Goal: Task Accomplishment & Management: Manage account settings

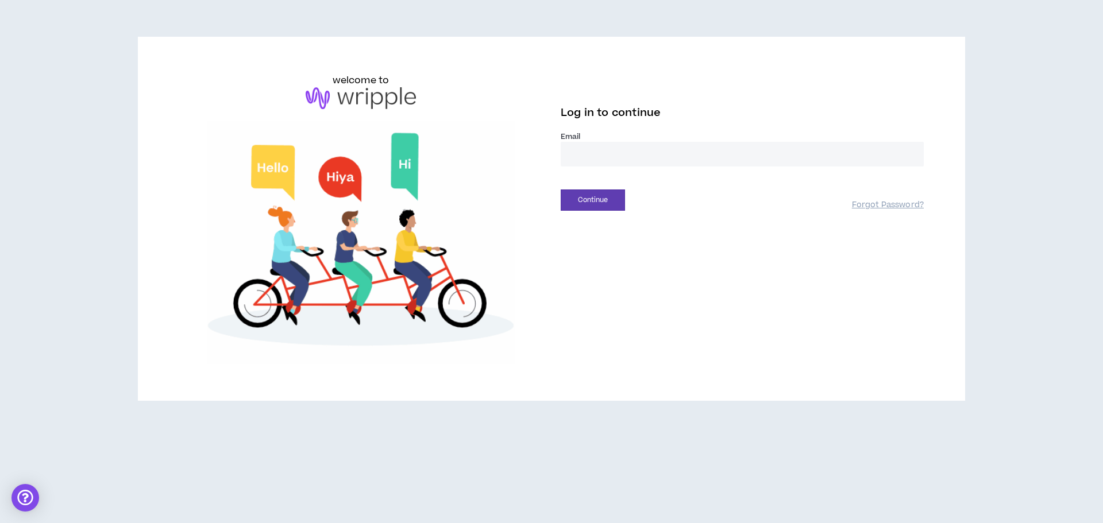
click at [613, 146] on input "email" at bounding box center [742, 154] width 363 height 25
type input "**********"
click at [596, 196] on button "Continue" at bounding box center [593, 200] width 64 height 21
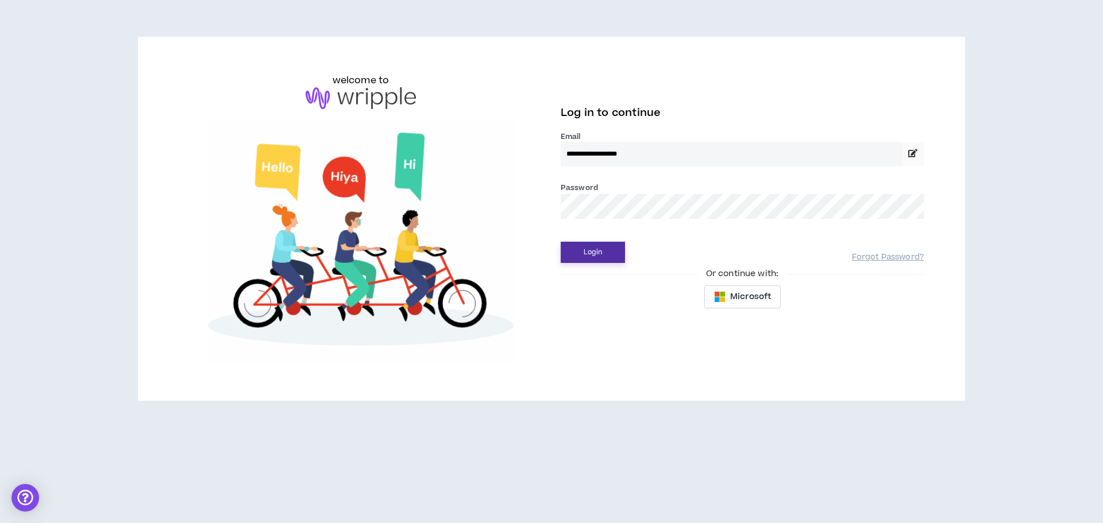
click at [599, 251] on button "Login" at bounding box center [593, 252] width 64 height 21
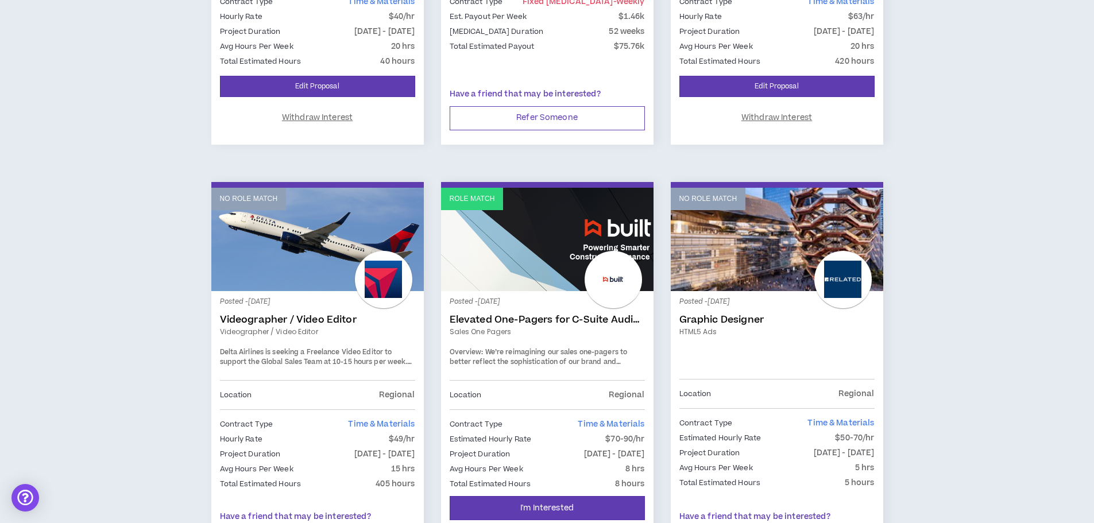
scroll to position [862, 0]
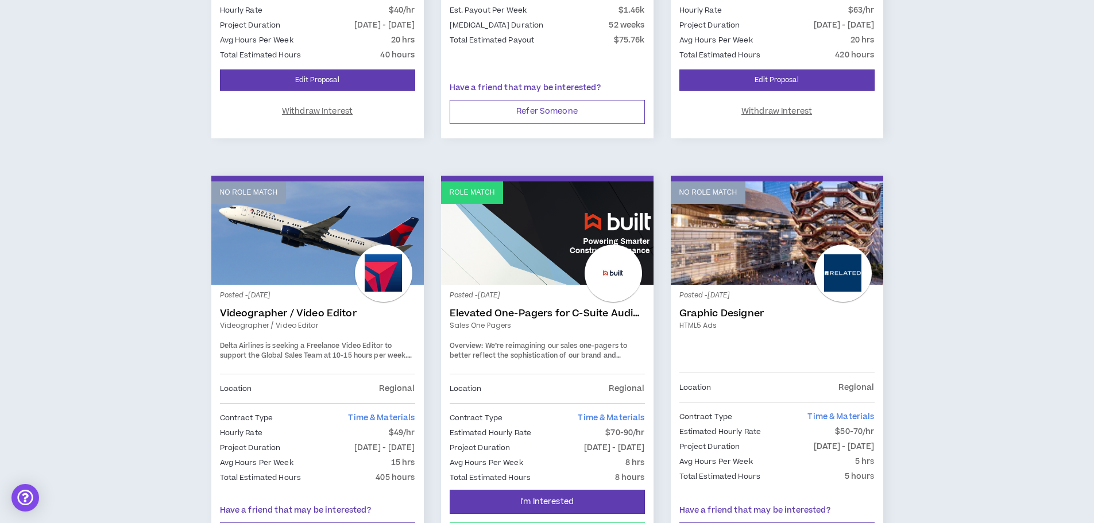
click at [191, 56] on div "No Role Match Posted - [DATE] Presentation/Graphic Designer Presentation/Graphi…" at bounding box center [548, 175] width 1062 height 1691
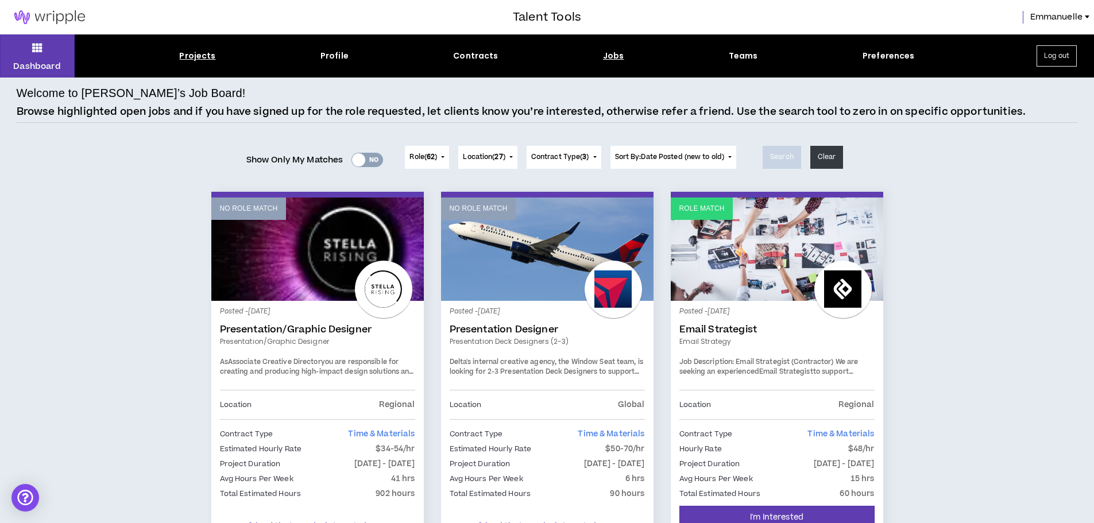
click at [194, 55] on div "Projects" at bounding box center [197, 56] width 36 height 12
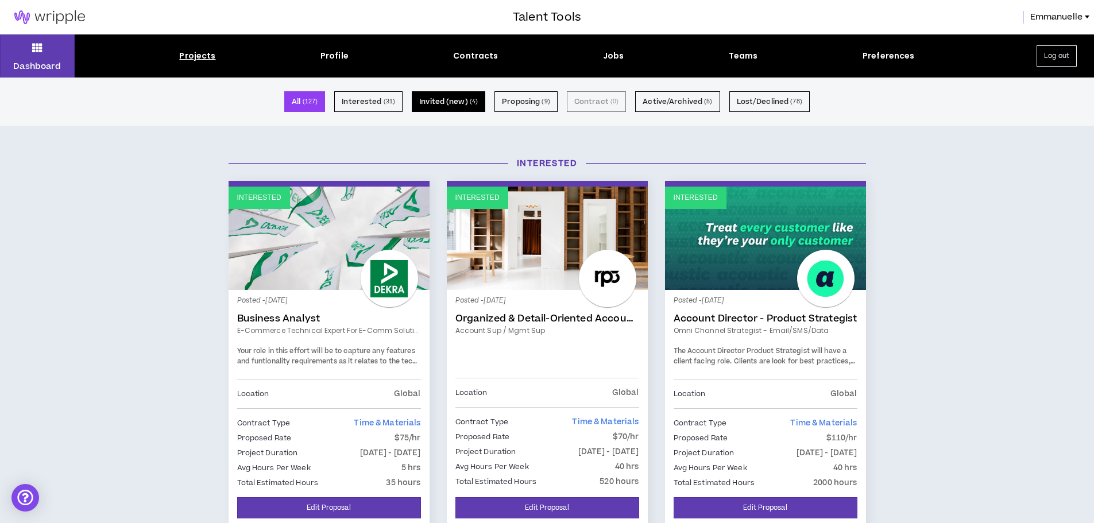
click at [442, 98] on button "Invited (new) ( 4 )" at bounding box center [449, 101] width 74 height 21
click at [440, 102] on button "Invited (new) ( 4 )" at bounding box center [449, 101] width 74 height 21
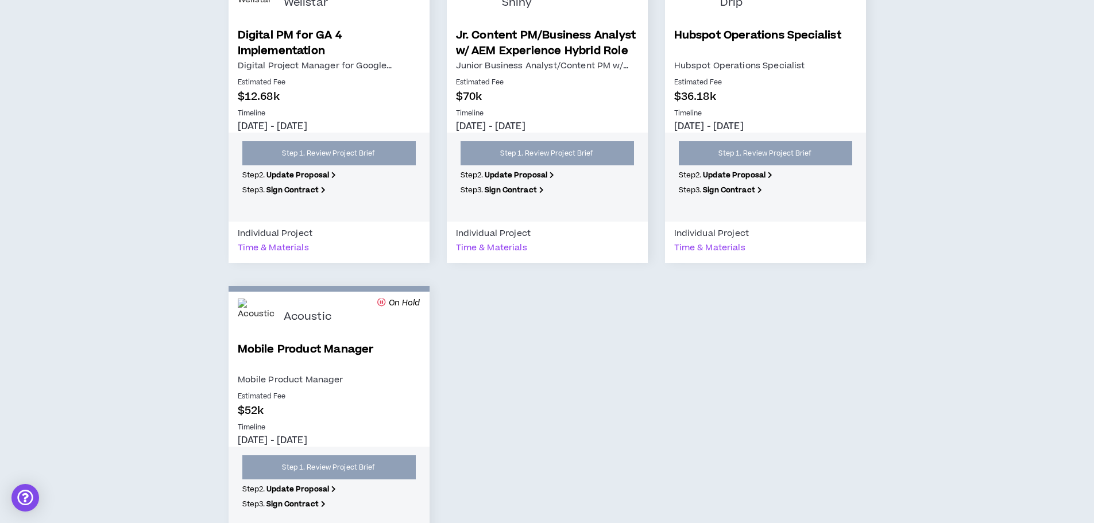
scroll to position [109, 0]
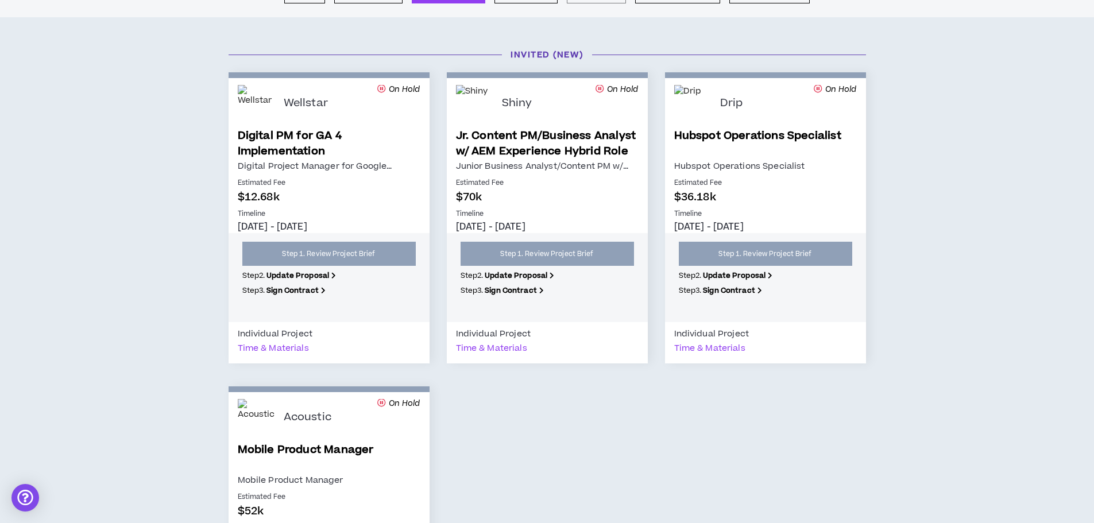
click at [377, 72] on div "Invited (new)" at bounding box center [547, 54] width 655 height 35
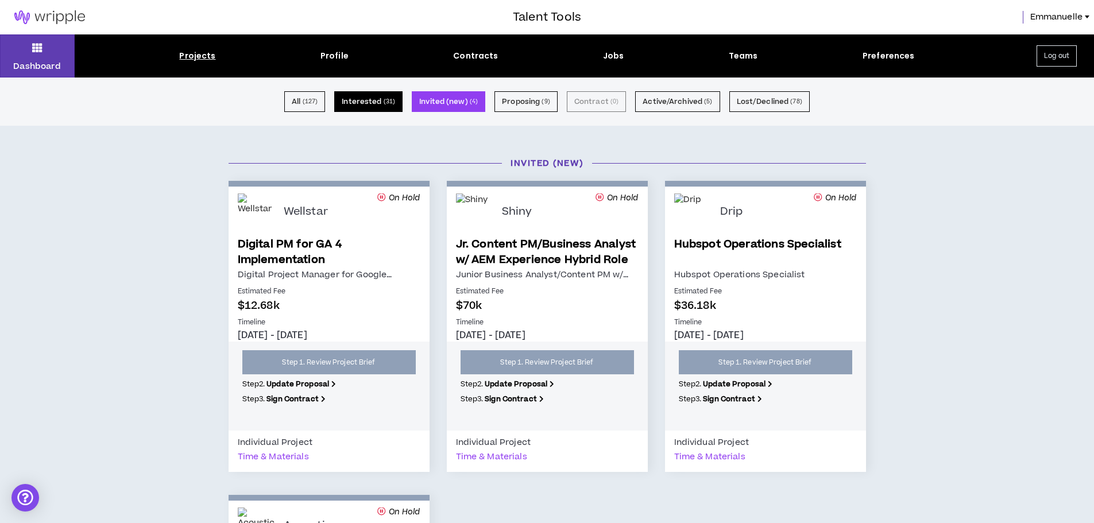
click at [371, 101] on button "Interested ( 31 )" at bounding box center [368, 101] width 68 height 21
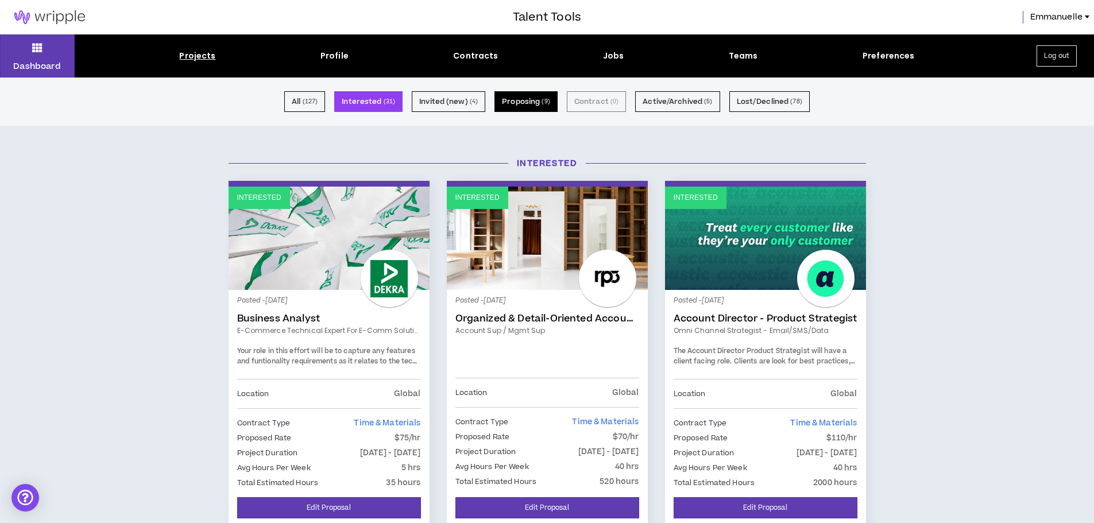
click at [514, 96] on button "Proposing ( 9 )" at bounding box center [526, 101] width 63 height 21
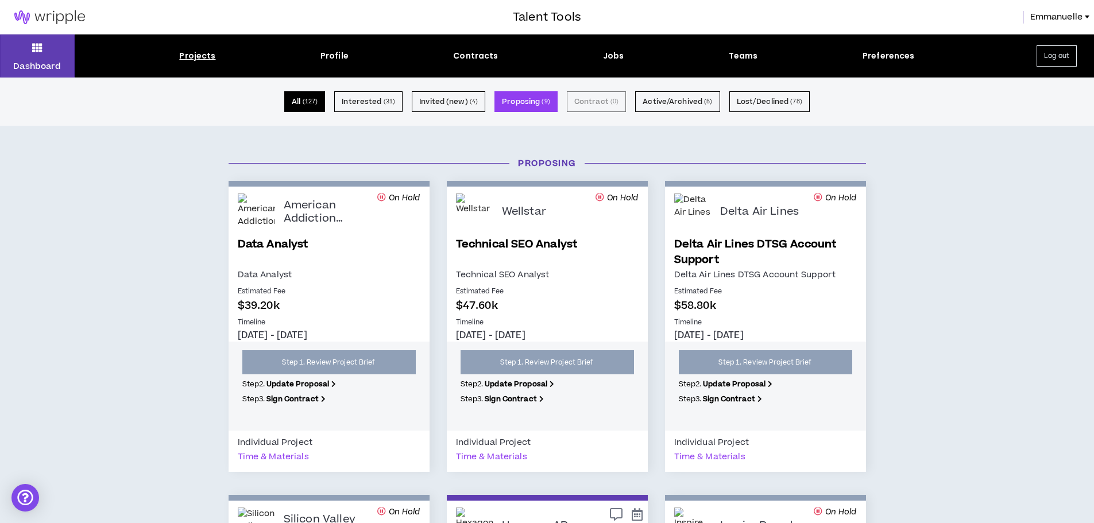
click at [306, 105] on small "( 127 )" at bounding box center [311, 102] width 16 height 10
click at [306, 99] on small "( 127 )" at bounding box center [311, 102] width 16 height 10
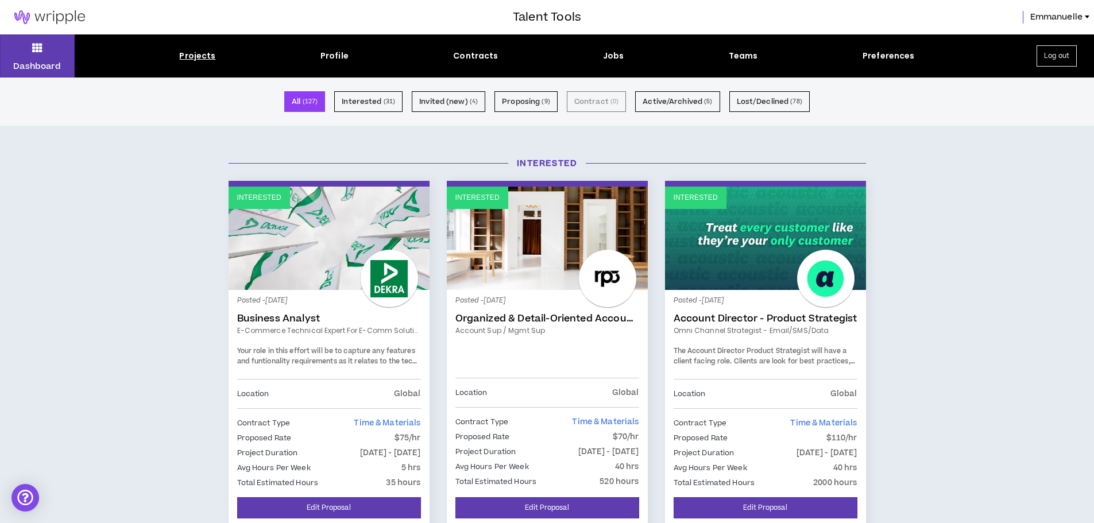
click at [615, 54] on div "Jobs" at bounding box center [613, 56] width 21 height 12
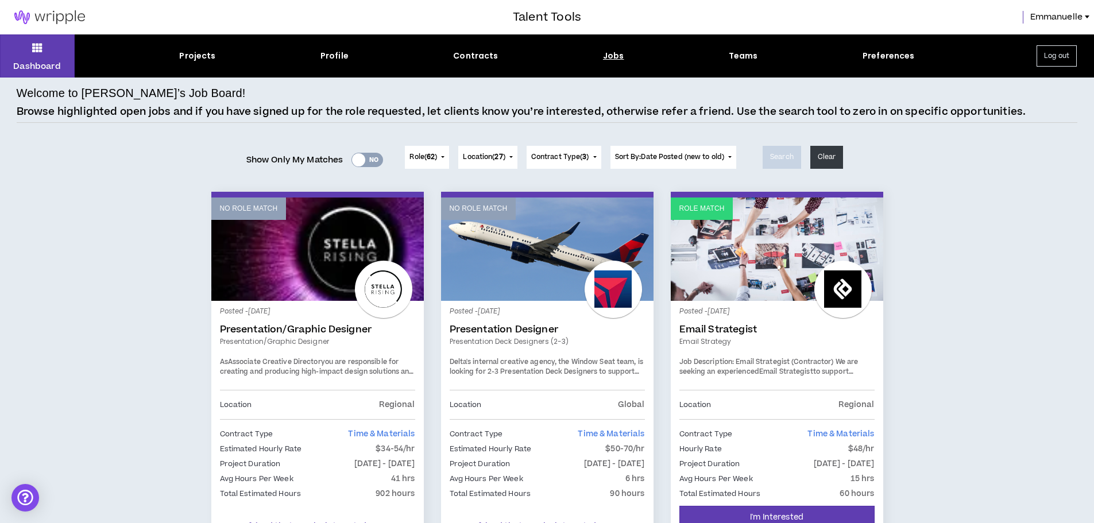
scroll to position [57, 0]
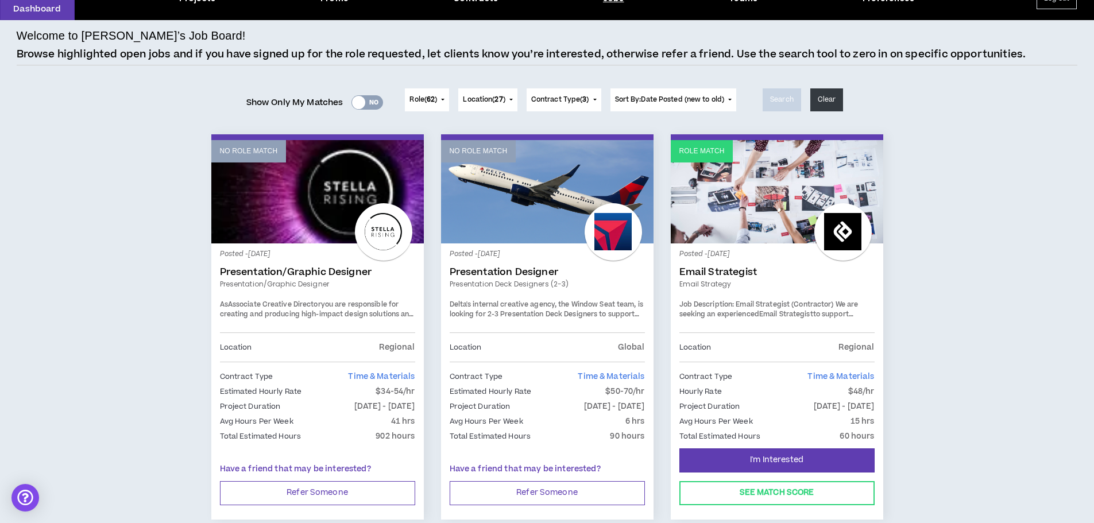
click at [614, 55] on p "Browse highlighted open jobs and if you have signed up for the role requested, …" at bounding box center [522, 54] width 1010 height 15
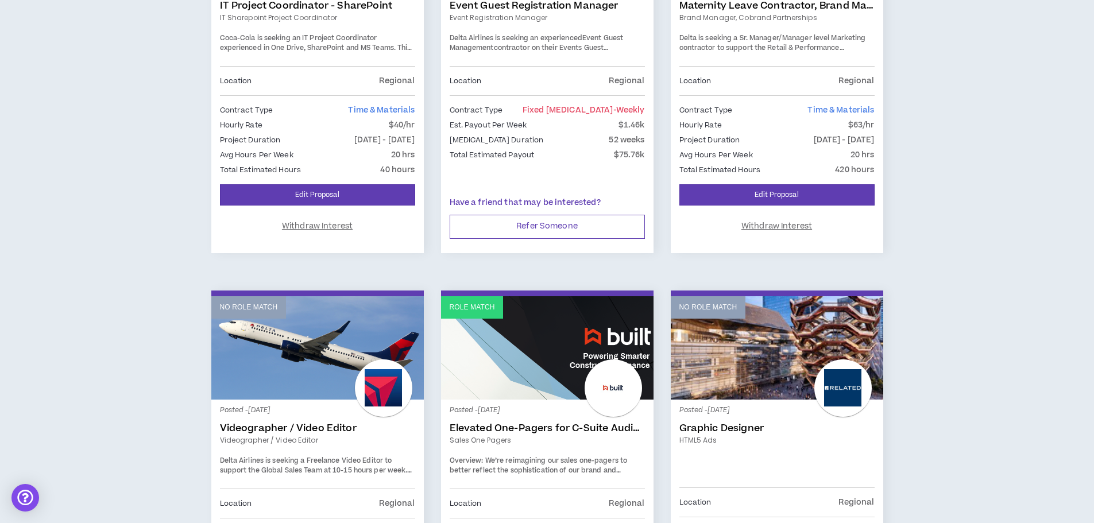
scroll to position [0, 0]
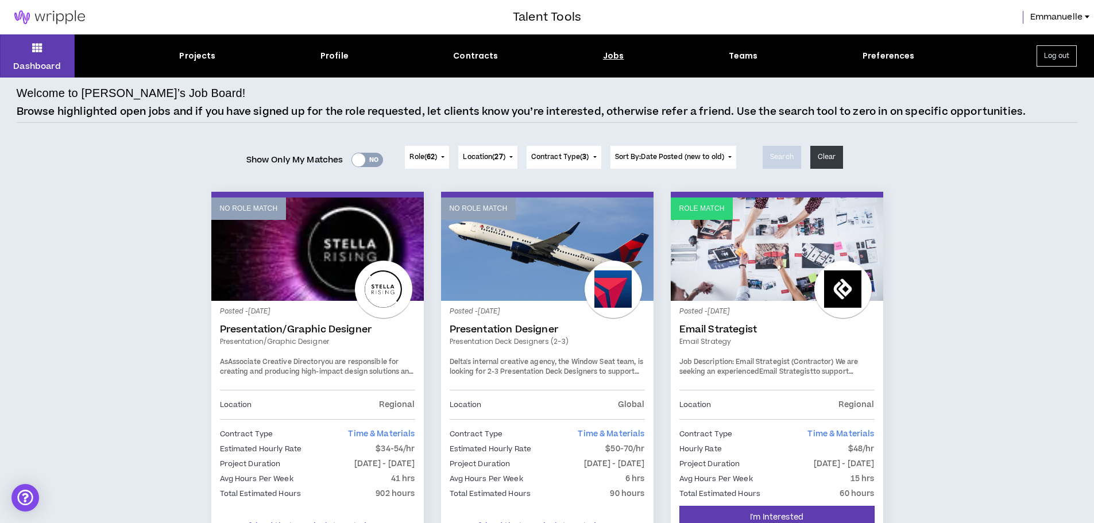
click at [609, 53] on div "Jobs" at bounding box center [613, 56] width 21 height 12
click at [194, 54] on div "Projects" at bounding box center [197, 56] width 36 height 12
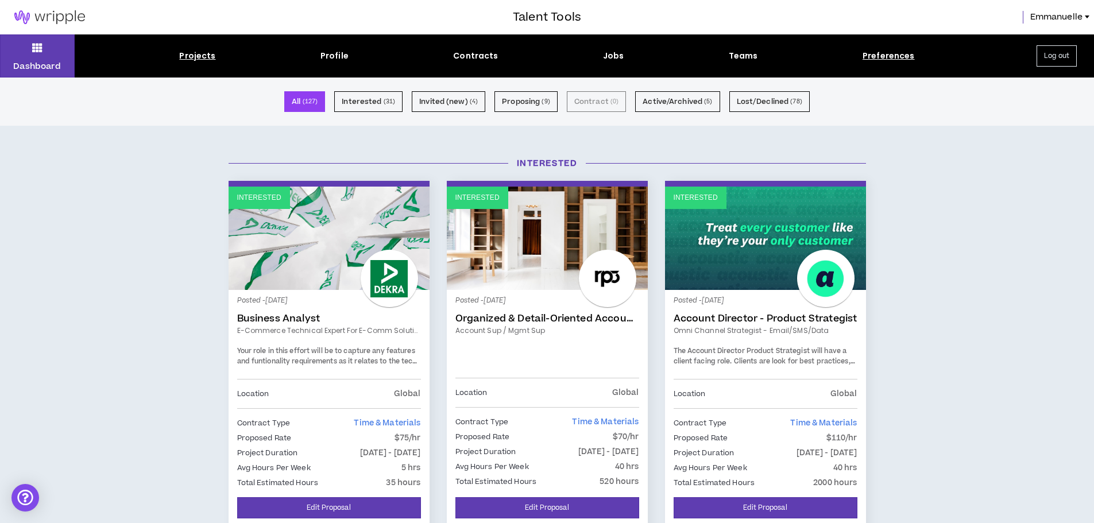
click at [878, 55] on div "Preferences" at bounding box center [889, 56] width 52 height 12
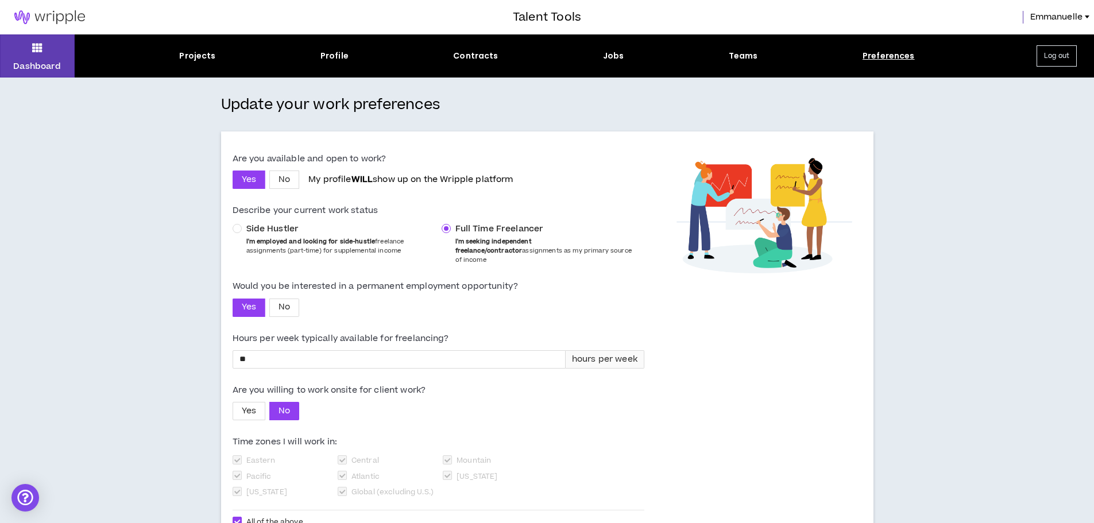
scroll to position [83, 0]
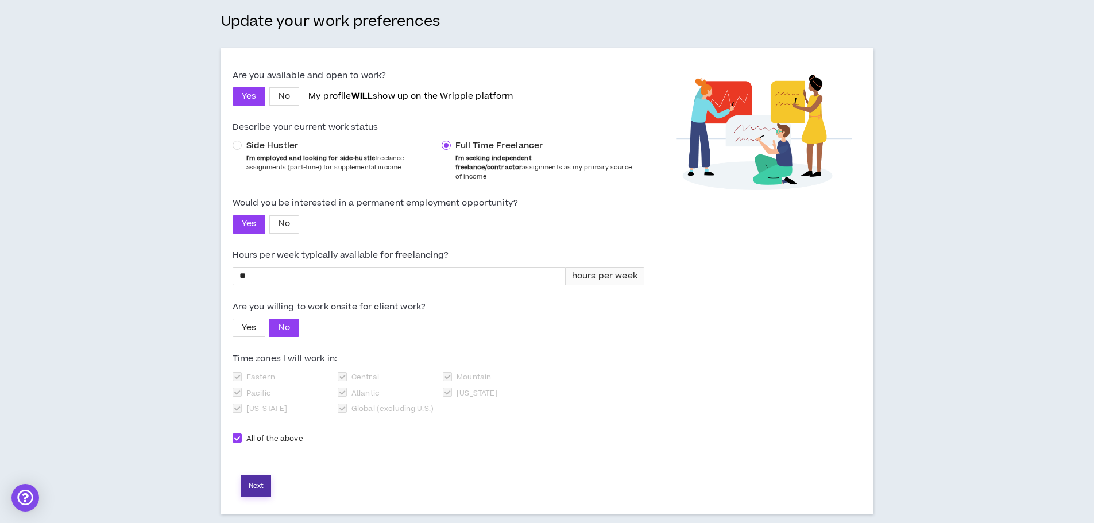
click at [263, 479] on button "Next" at bounding box center [256, 486] width 30 height 21
select select "*"
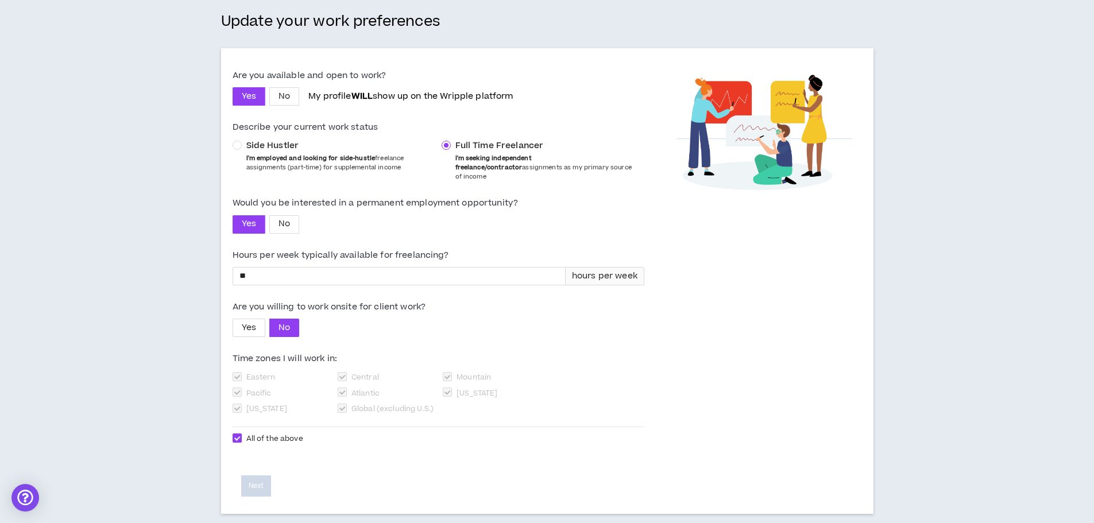
select select "*"
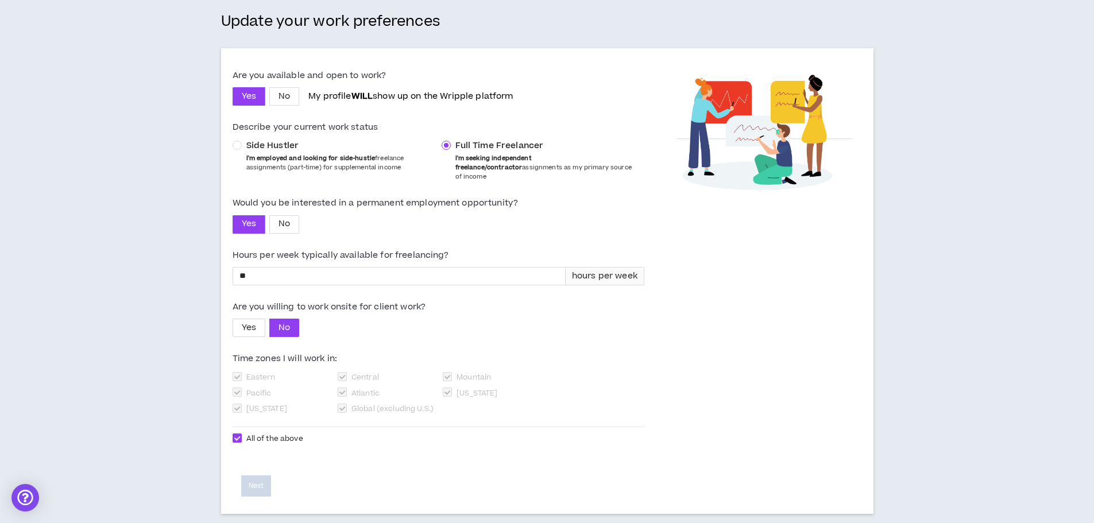
select select "*"
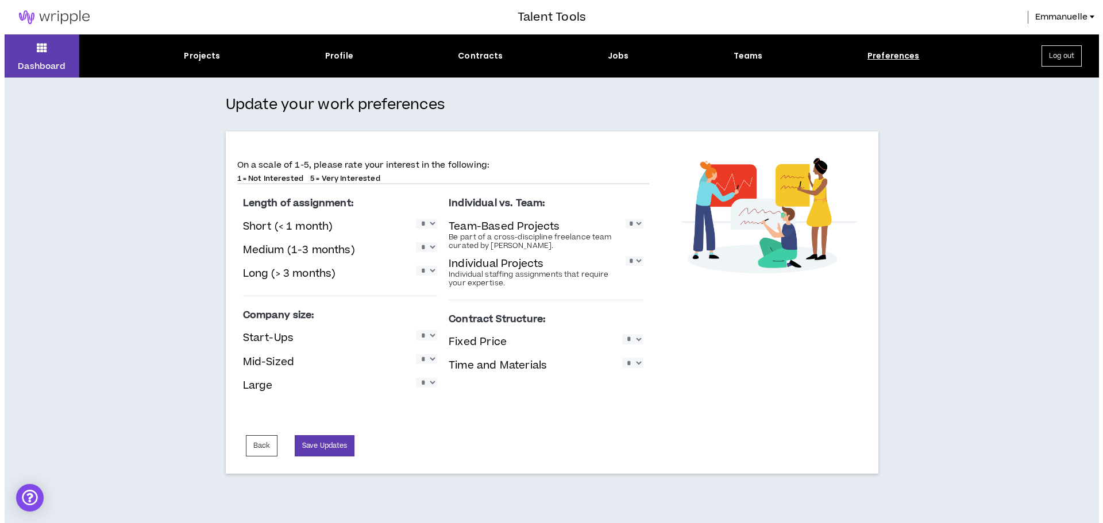
scroll to position [0, 0]
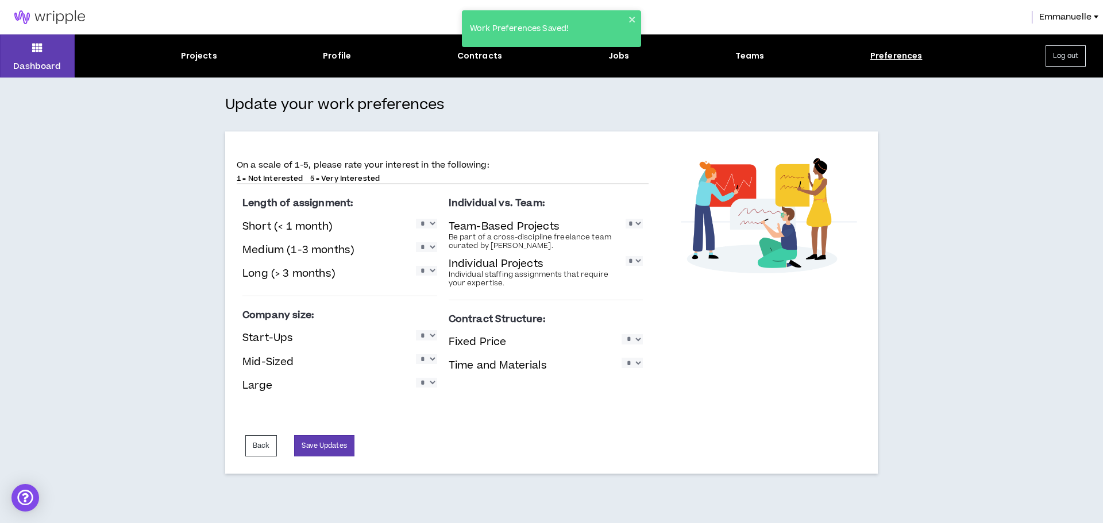
click at [95, 194] on div "Update your work preferences On a scale of 1-5, please rate your interest in th…" at bounding box center [551, 301] width 1103 height 446
